Goal: Find specific page/section: Find specific page/section

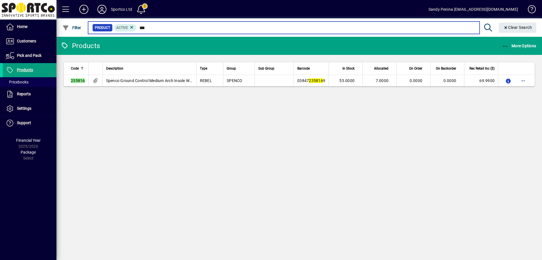
type input "**"
